Goal: Answer question/provide support: Answer question/provide support

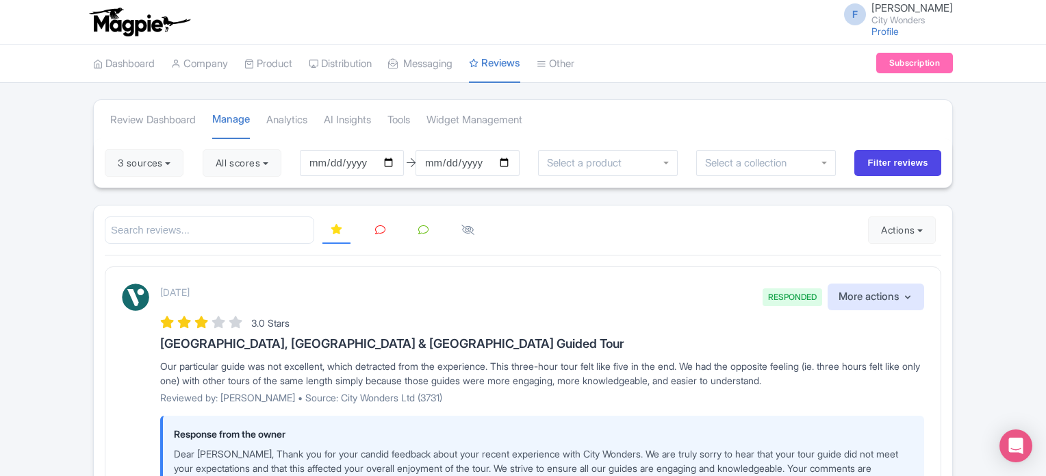
click at [387, 230] on link at bounding box center [380, 230] width 27 height 27
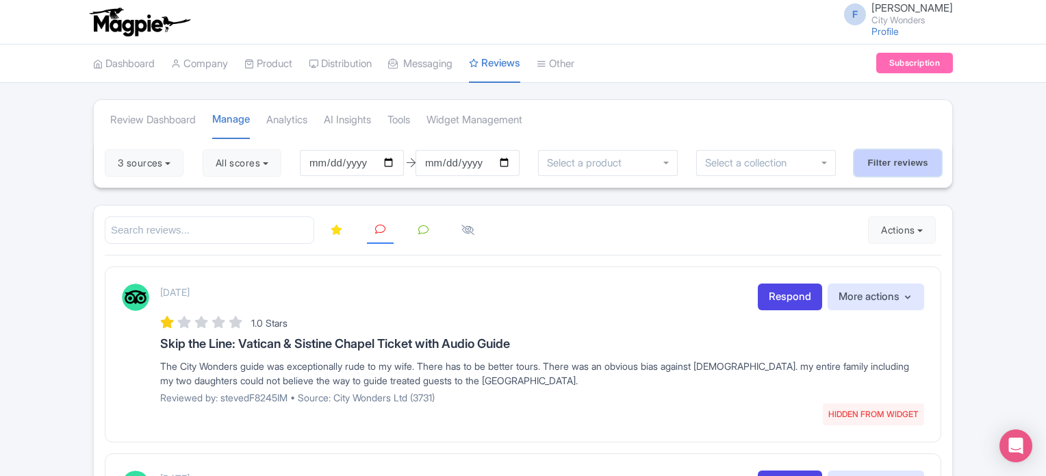
click at [901, 162] on input "Filter reviews" at bounding box center [897, 163] width 87 height 26
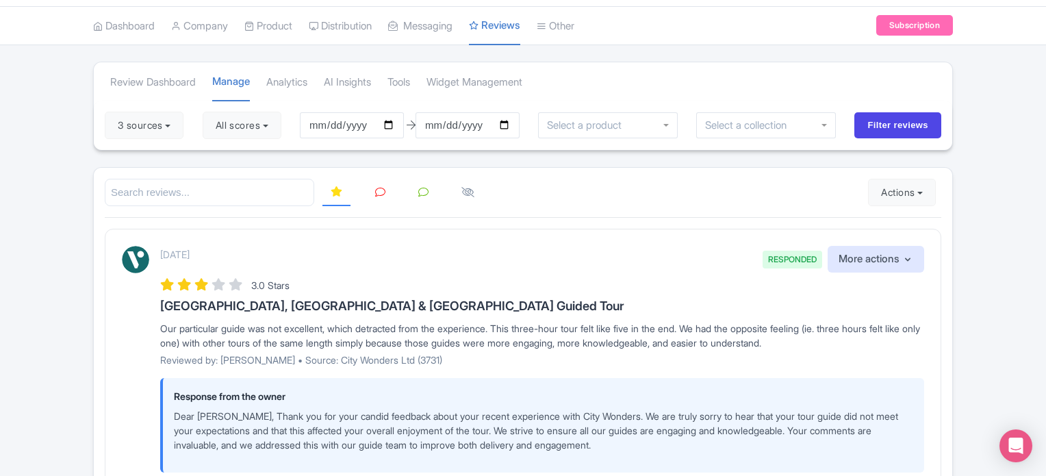
scroll to position [68, 0]
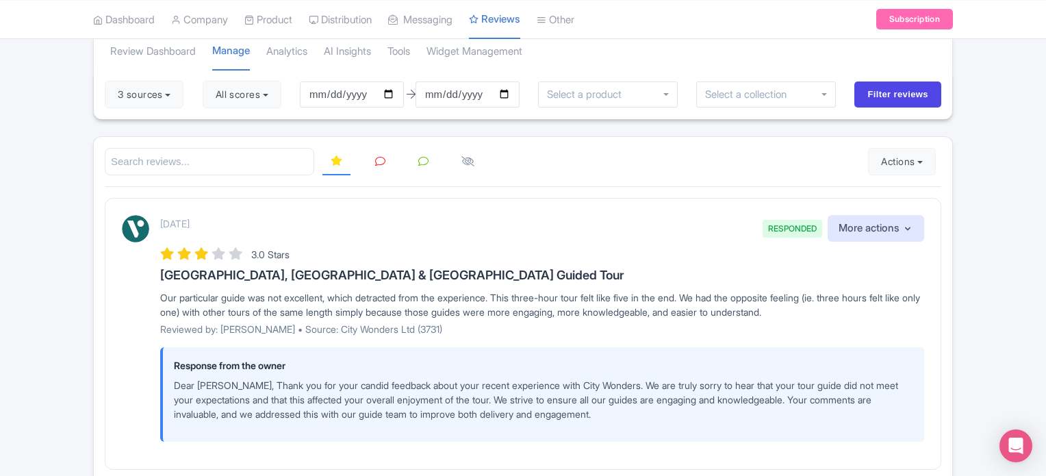
click at [385, 159] on link at bounding box center [380, 161] width 27 height 27
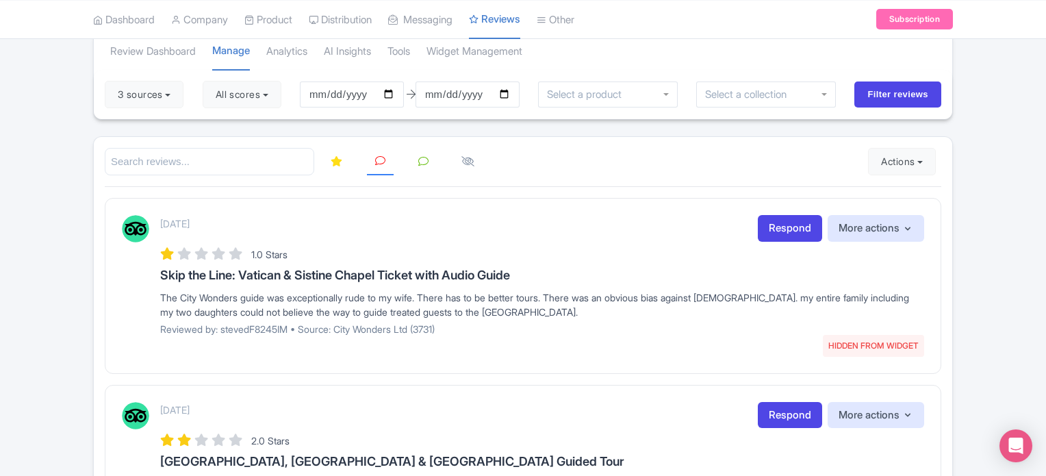
scroll to position [137, 0]
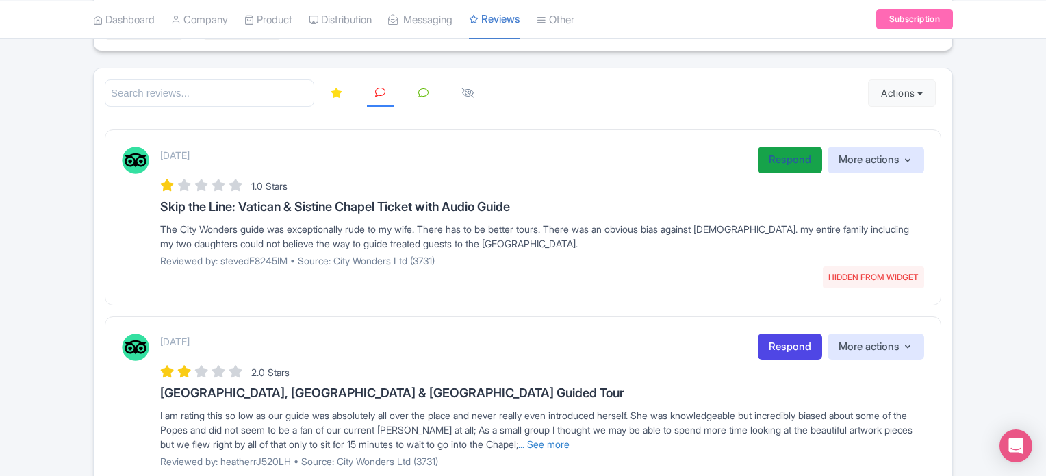
click at [760, 159] on link "Respond" at bounding box center [789, 159] width 64 height 27
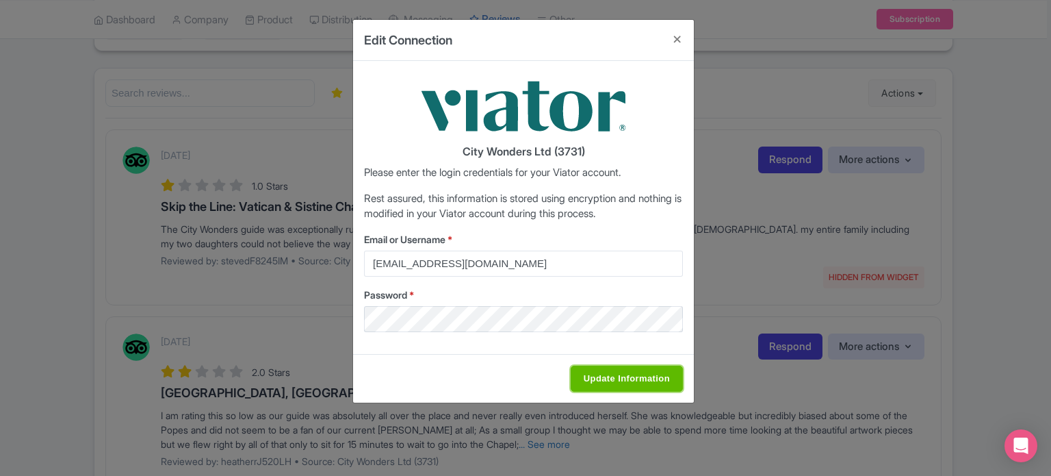
click at [619, 373] on input "Update Information" at bounding box center [627, 378] width 112 height 26
type input "Saving..."
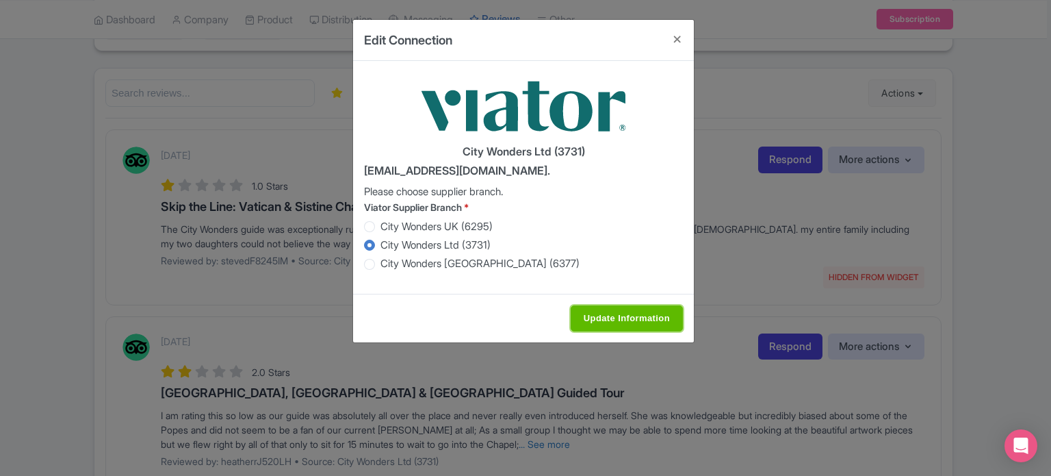
click at [613, 316] on input "Update Information" at bounding box center [627, 318] width 112 height 26
type input "Saving..."
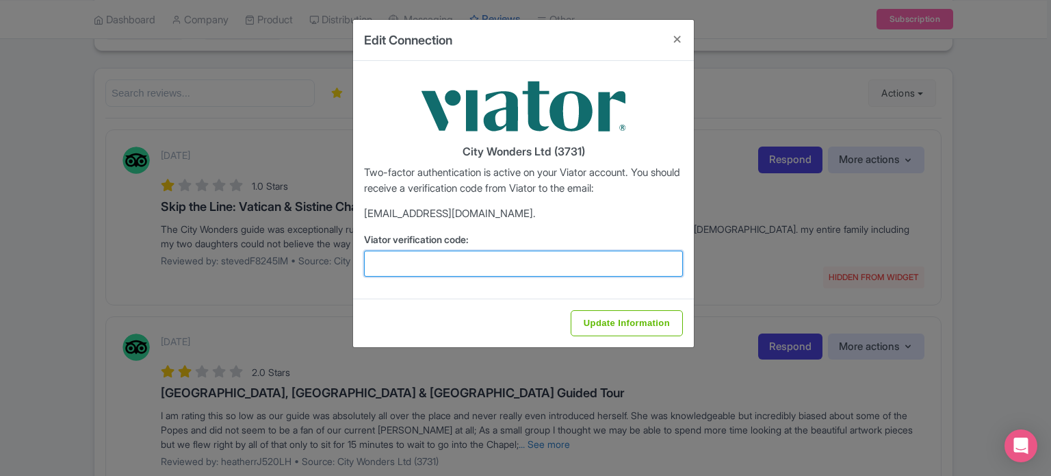
click at [556, 270] on input "Viator verification code:" at bounding box center [523, 263] width 319 height 26
paste input "448481"
type input "448481"
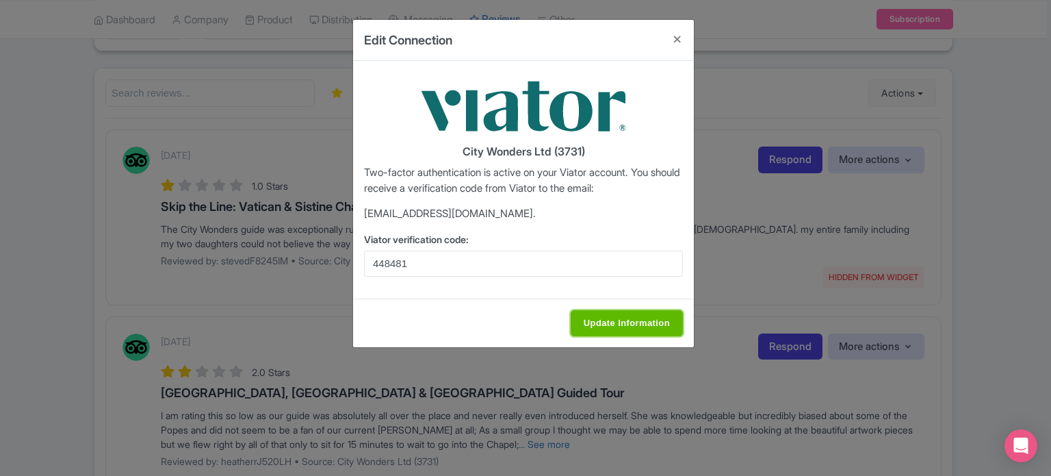
click at [612, 324] on input "Update Information" at bounding box center [627, 323] width 112 height 26
type input "Update Information"
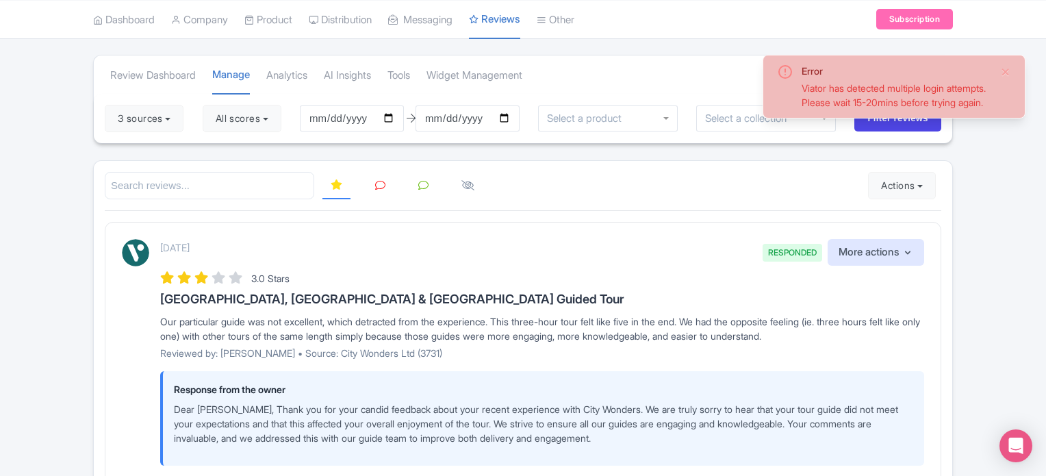
scroll to position [68, 0]
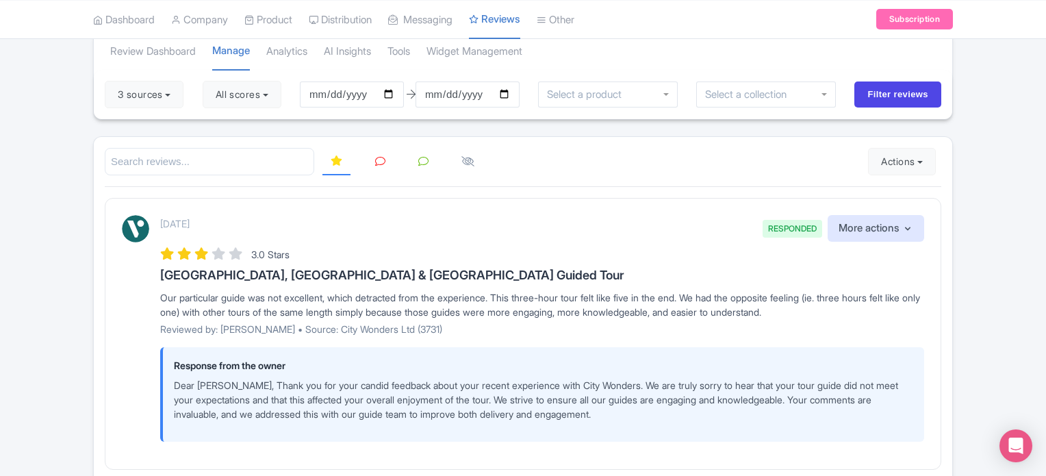
click at [372, 159] on link at bounding box center [380, 161] width 27 height 27
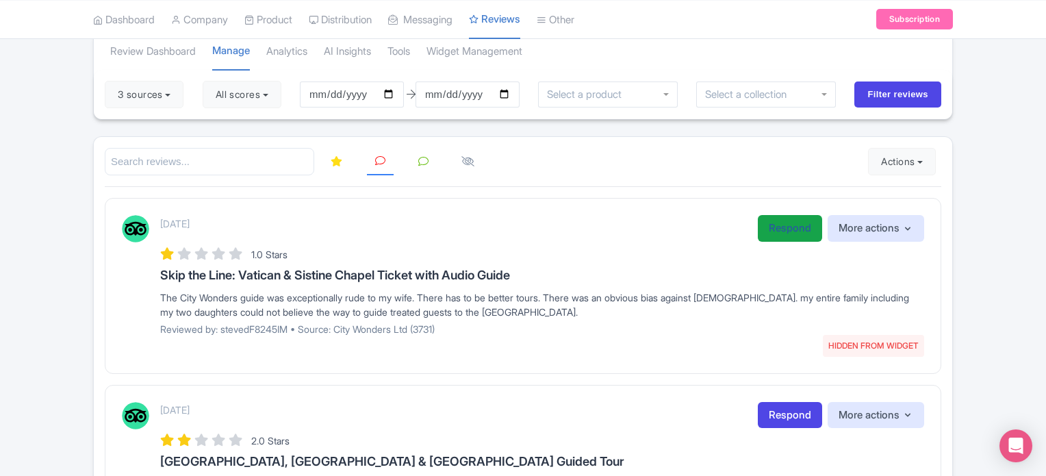
click at [783, 229] on link "Respond" at bounding box center [789, 228] width 64 height 27
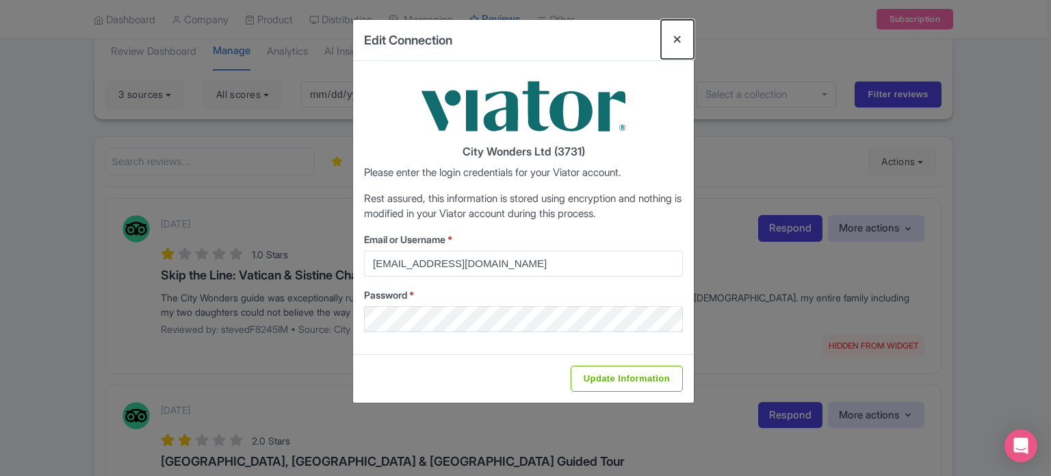
click at [675, 37] on button "Close" at bounding box center [677, 39] width 33 height 39
